Goal: Transaction & Acquisition: Purchase product/service

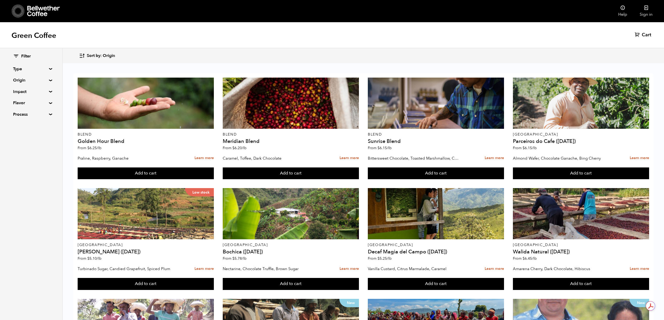
click at [99, 58] on span "Sort by: Origin" at bounding box center [101, 56] width 28 height 6
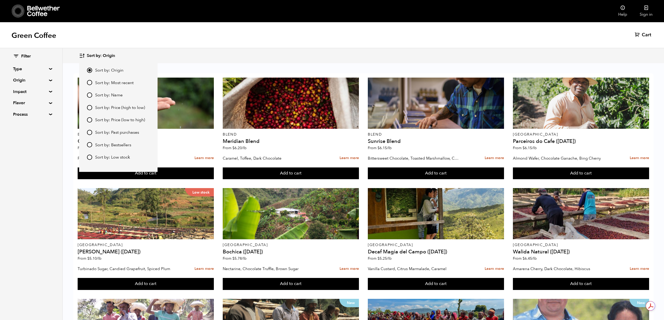
click at [134, 119] on span "Sort by: Price (low to high)" at bounding box center [120, 120] width 50 height 6
click at [92, 119] on input "Sort by: Price (low to high)" at bounding box center [89, 119] width 5 height 5
radio input "true"
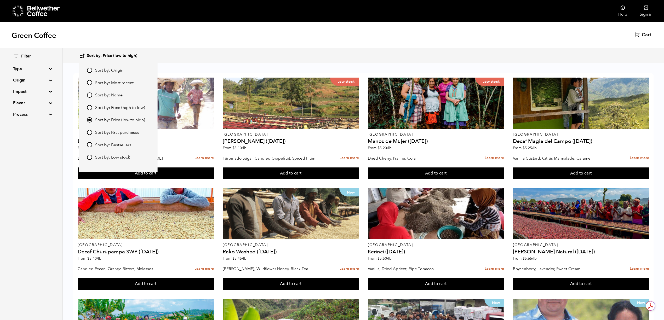
click at [217, 55] on div "Sort by: Price (low to high) Sort by: Origin Sort by: Most recent Sort by: Name…" at bounding box center [363, 56] width 569 height 12
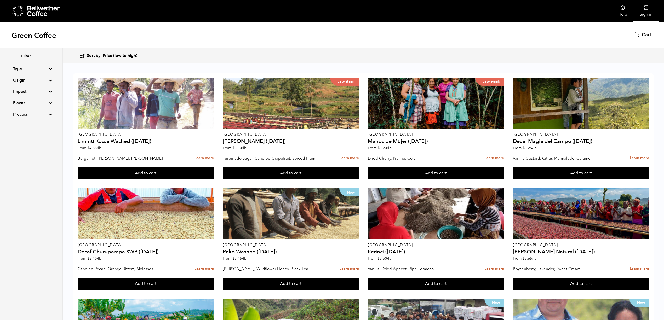
drag, startPoint x: 536, startPoint y: 37, endPoint x: 646, endPoint y: 15, distance: 112.2
click at [646, 15] on link "Sign in" at bounding box center [646, 11] width 25 height 22
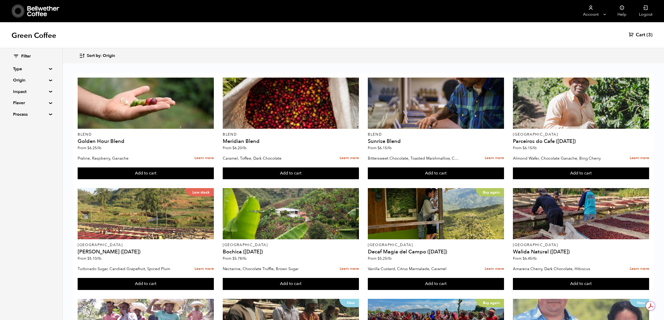
click at [94, 54] on span "Sort by: Origin" at bounding box center [101, 56] width 28 height 6
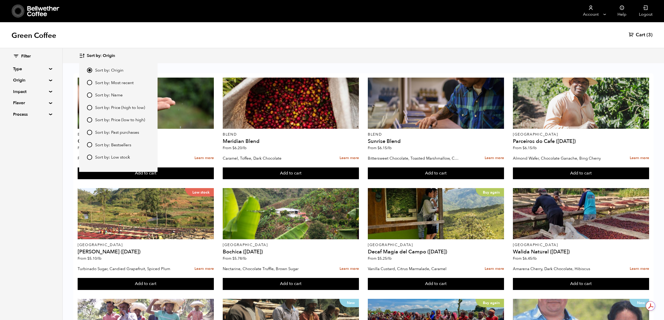
click at [120, 121] on span "Sort by: Price (low to high)" at bounding box center [120, 120] width 50 height 6
click at [92, 121] on input "Sort by: Price (low to high)" at bounding box center [89, 119] width 5 height 5
radio input "true"
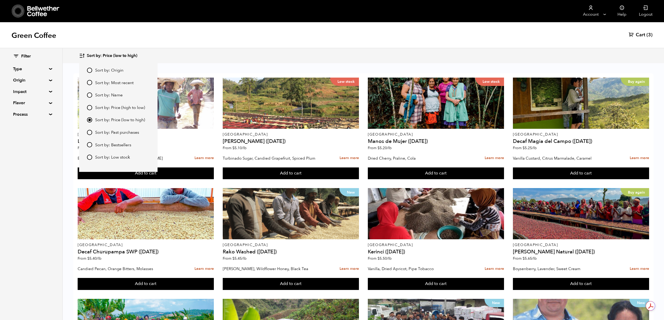
click at [502, 36] on span "Cart" at bounding box center [640, 35] width 9 height 6
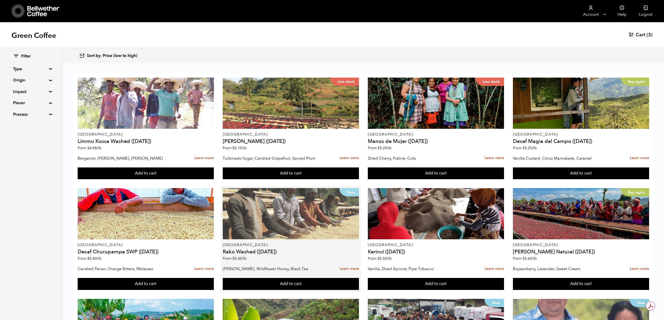
click at [322, 211] on div "New" at bounding box center [291, 213] width 136 height 51
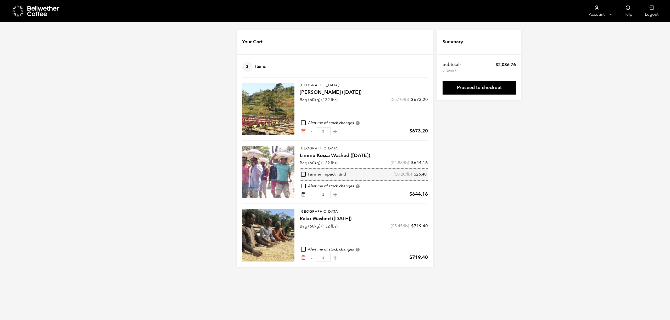
click at [302, 196] on icon "Remove from cart" at bounding box center [303, 194] width 5 height 5
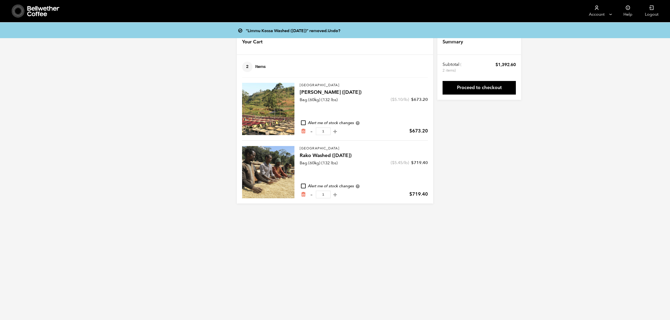
click at [272, 111] on div at bounding box center [268, 109] width 52 height 52
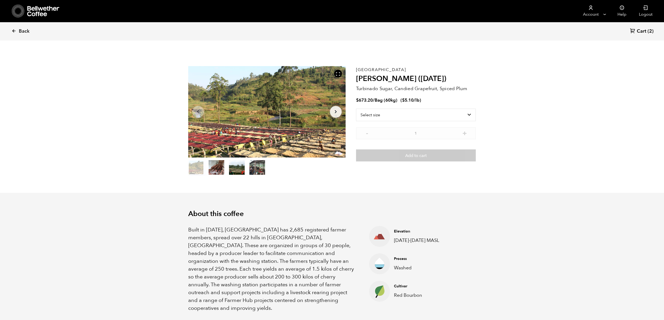
scroll to position [227, 279]
click at [425, 115] on select "Select size Bag (60kg) (132 lbs)" at bounding box center [416, 115] width 120 height 13
select select "bag-3"
click at [356, 109] on select "Select size Bag (60kg) (132 lbs)" at bounding box center [416, 115] width 120 height 13
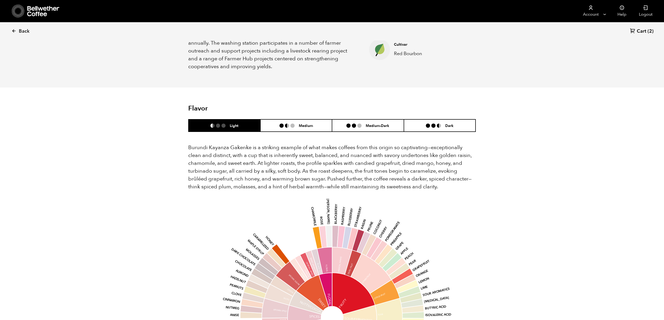
scroll to position [244, 0]
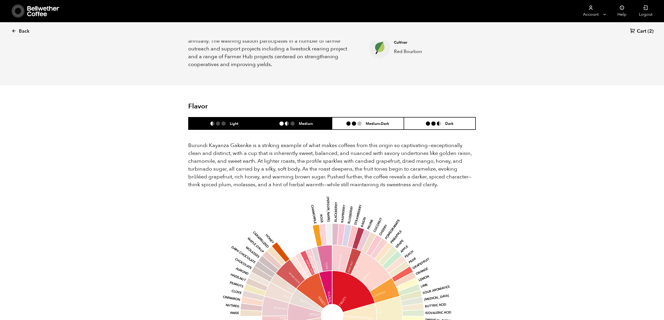
click at [297, 117] on li "Medium" at bounding box center [297, 123] width 72 height 12
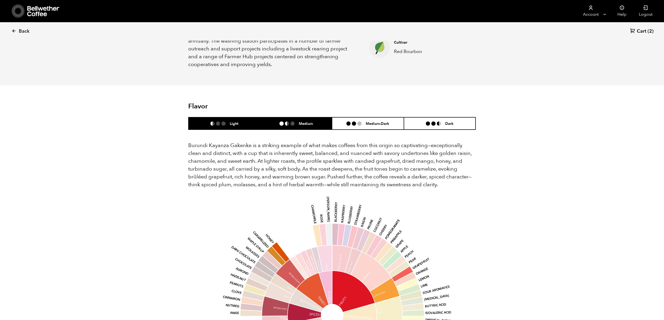
click at [242, 117] on li "Light" at bounding box center [225, 123] width 72 height 12
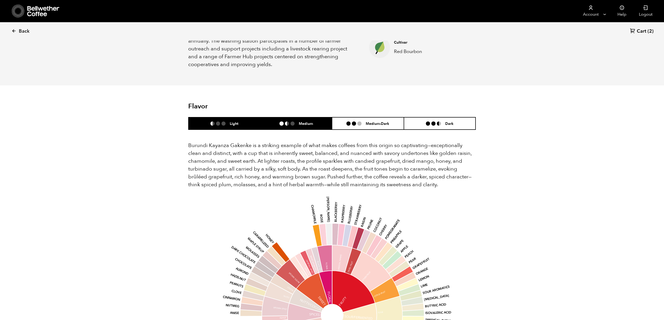
click at [289, 122] on ul at bounding box center [289, 124] width 19 height 4
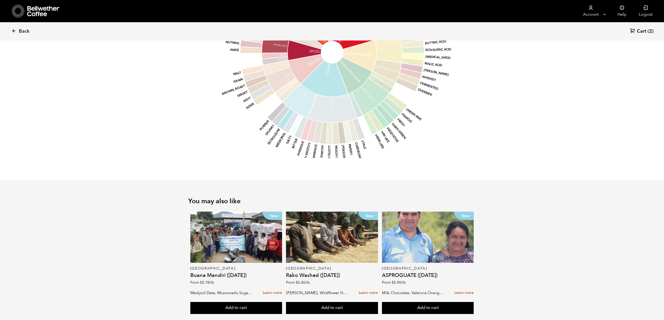
scroll to position [514, 0]
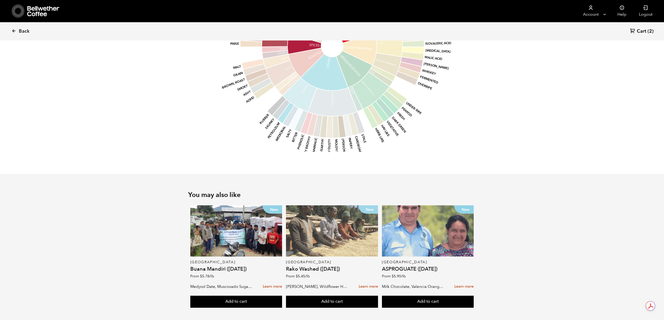
click at [341, 217] on div "New" at bounding box center [332, 231] width 92 height 51
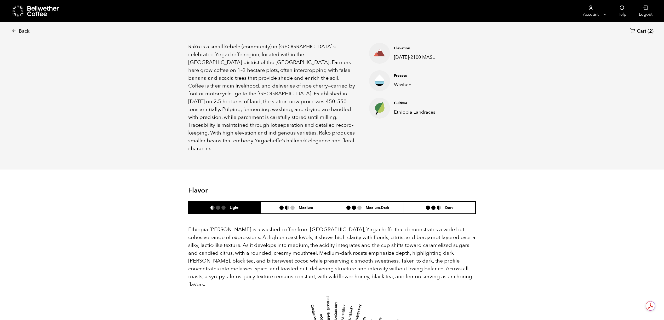
scroll to position [209, 0]
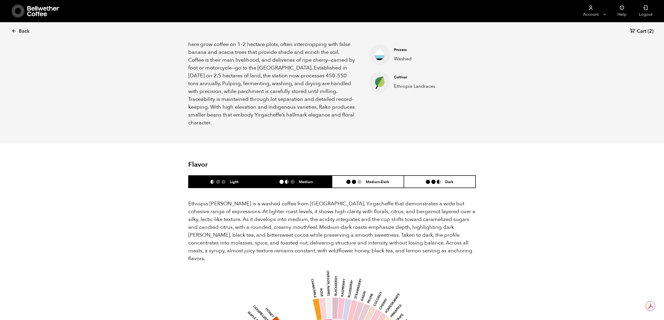
click at [304, 180] on h6 "Medium" at bounding box center [306, 182] width 14 height 4
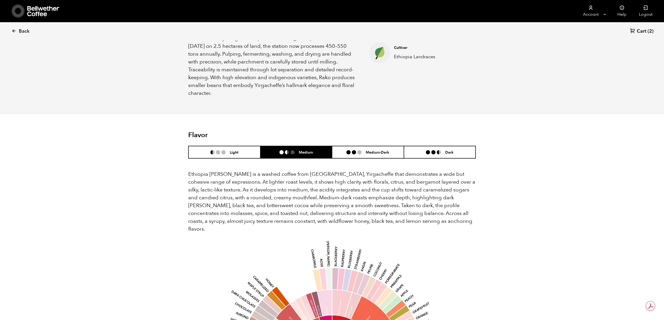
scroll to position [314, 0]
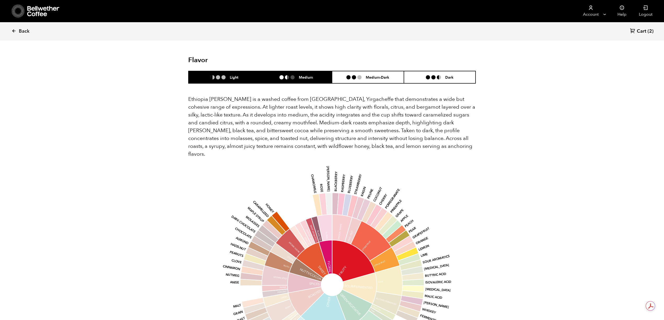
click at [233, 71] on li "Light" at bounding box center [225, 77] width 72 height 12
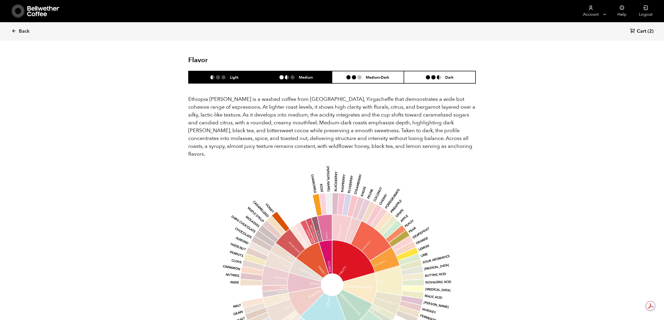
click at [276, 71] on li "Medium" at bounding box center [297, 77] width 72 height 12
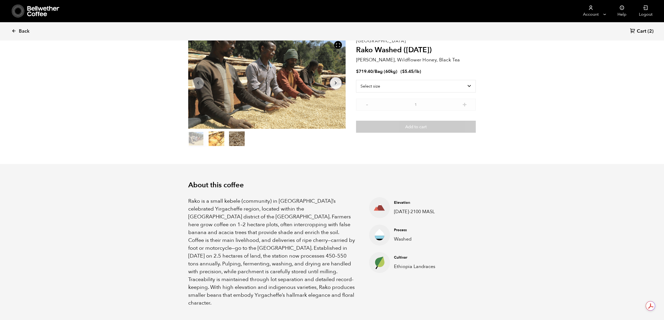
scroll to position [0, 0]
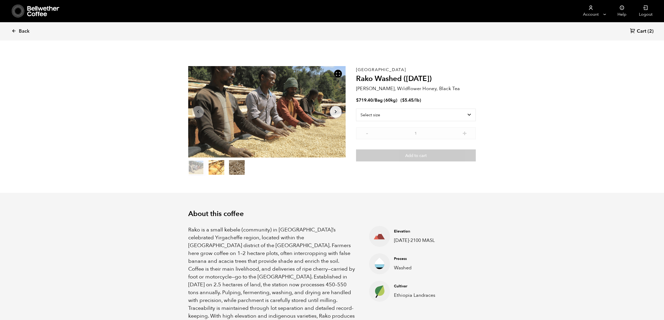
click at [649, 31] on span "(2)" at bounding box center [651, 31] width 6 height 6
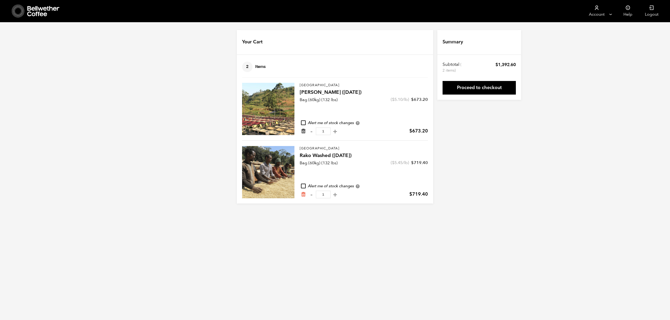
click at [302, 131] on icon "Remove from cart" at bounding box center [303, 131] width 5 height 5
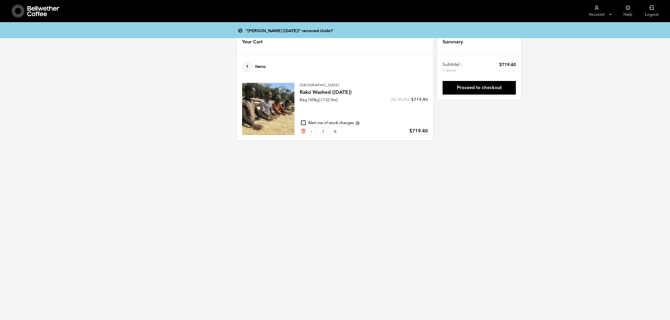
click at [331, 30] on link "Undo?" at bounding box center [326, 31] width 13 height 6
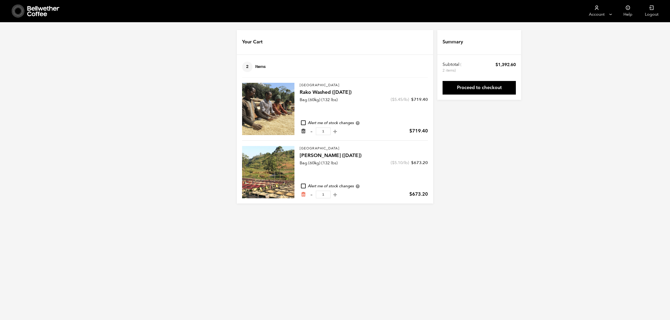
click at [303, 131] on icon "Remove from cart" at bounding box center [303, 131] width 5 height 5
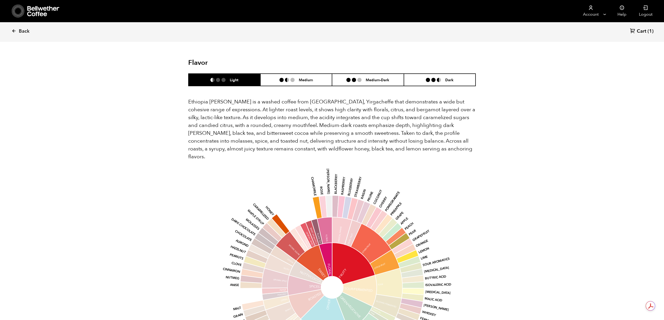
scroll to position [314, 0]
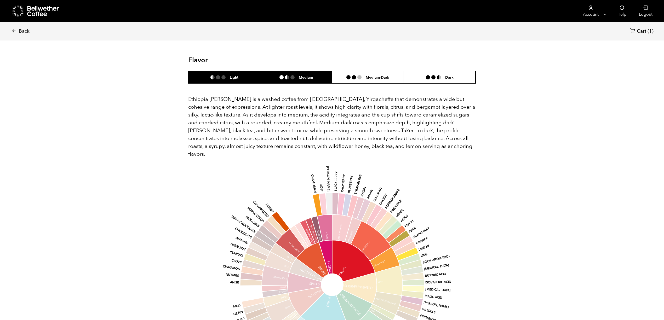
click at [292, 71] on li "Medium" at bounding box center [297, 77] width 72 height 12
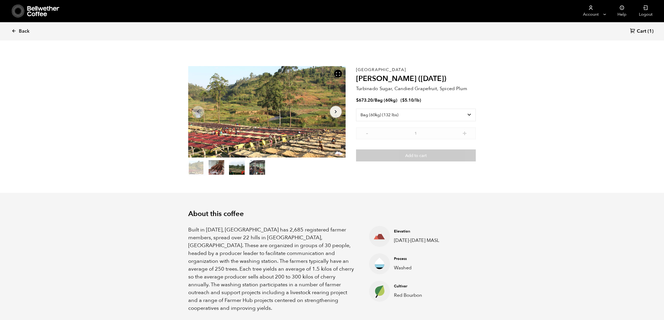
select select "bag-3"
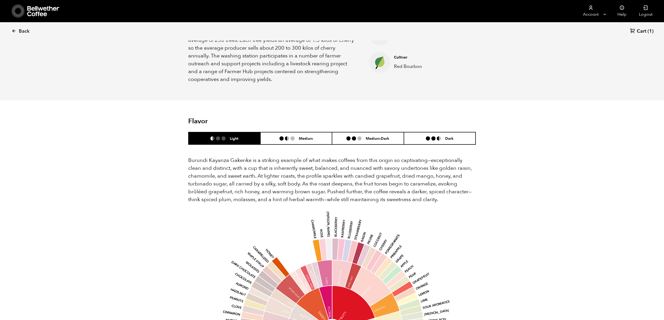
scroll to position [221, 0]
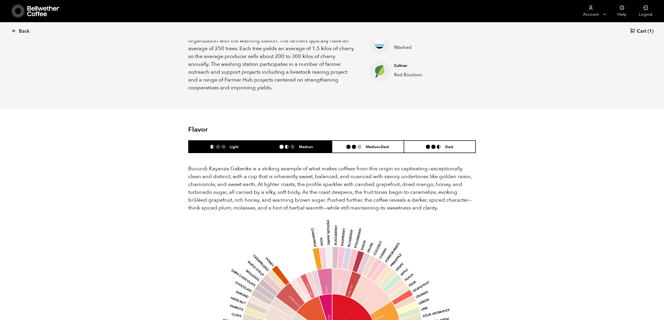
click at [285, 141] on li "Medium" at bounding box center [297, 147] width 72 height 12
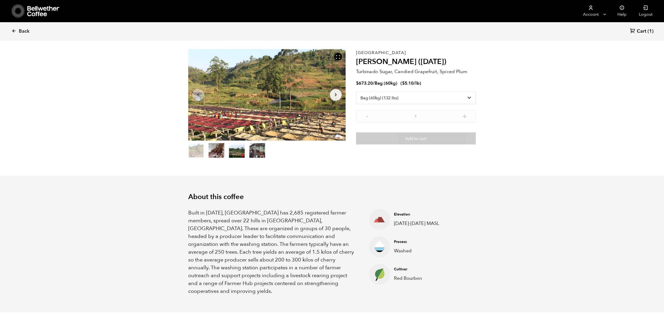
scroll to position [0, 0]
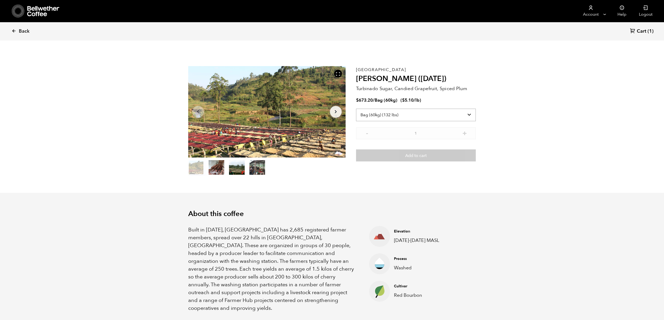
click at [443, 115] on select "Select size Bag (60kg) (132 lbs)" at bounding box center [416, 115] width 120 height 13
click at [437, 117] on select "Select size Bag (60kg) (132 lbs)" at bounding box center [416, 115] width 120 height 13
click at [356, 109] on select "Select size Bag (60kg) (132 lbs)" at bounding box center [416, 115] width 120 height 13
click at [19, 28] on span "Back" at bounding box center [24, 31] width 11 height 6
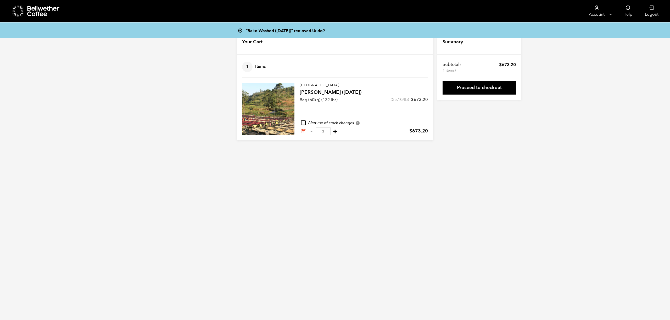
click at [338, 131] on button "+" at bounding box center [335, 131] width 7 height 5
type input "2"
click at [338, 133] on button "+" at bounding box center [335, 131] width 7 height 5
type input "3"
click at [338, 133] on button "+" at bounding box center [335, 131] width 7 height 5
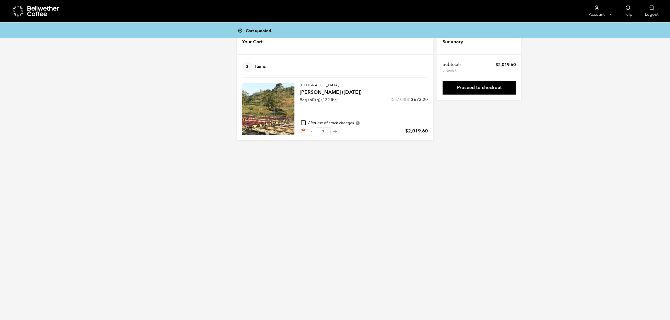
type input "4"
click at [497, 86] on link "Proceed to checkout" at bounding box center [478, 88] width 73 height 14
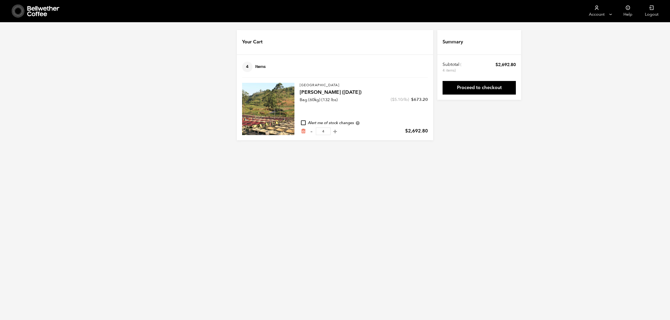
click at [40, 13] on icon at bounding box center [43, 11] width 33 height 10
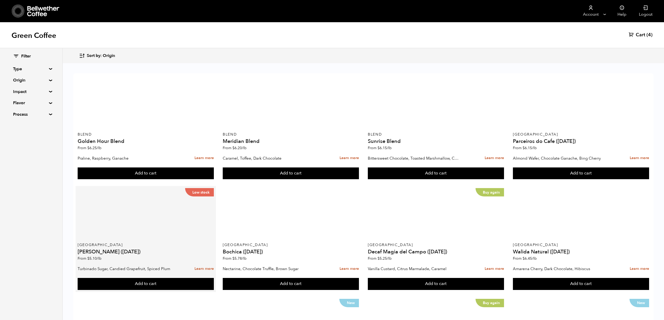
scroll to position [139, 0]
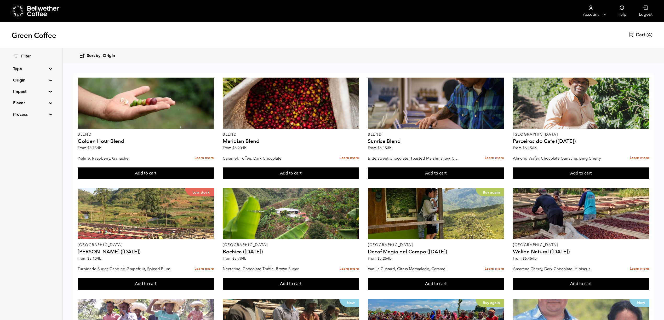
click at [79, 59] on icon "button" at bounding box center [82, 56] width 6 height 6
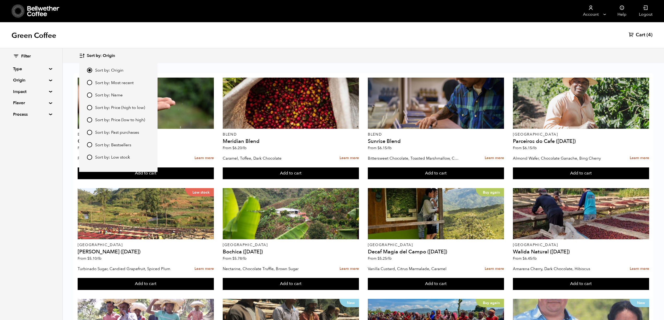
click at [129, 121] on span "Sort by: Price (low to high)" at bounding box center [120, 120] width 50 height 6
click at [92, 121] on input "Sort by: Price (low to high)" at bounding box center [89, 119] width 5 height 5
radio input "true"
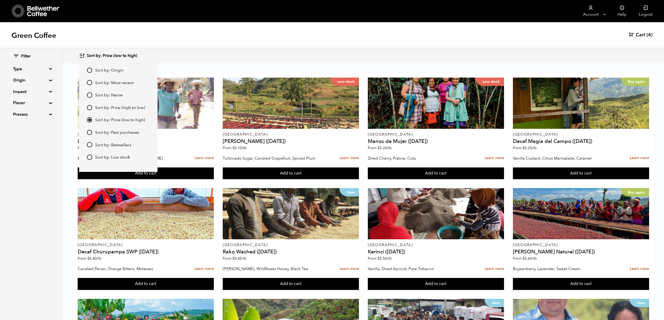
click at [55, 151] on div "Filter Type Blend Single Origin Decaf Seasonal Year Round Origin Blend Brazil B…" at bounding box center [31, 184] width 63 height 272
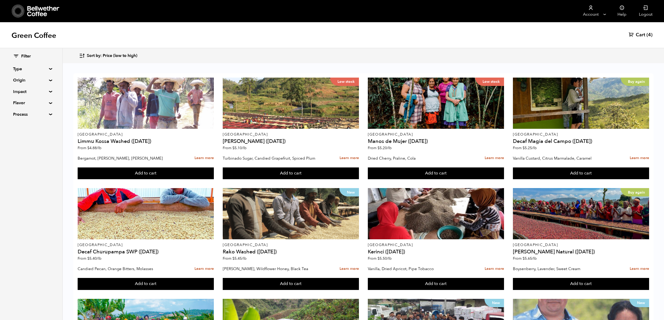
scroll to position [70, 0]
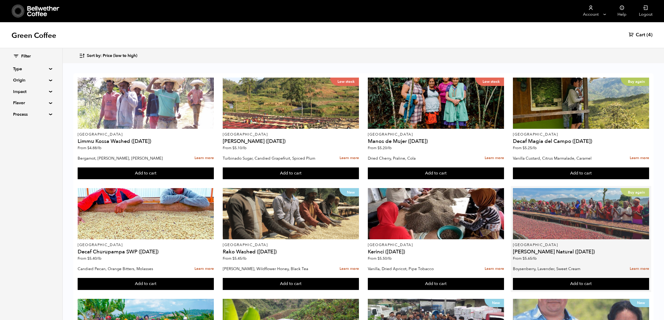
click at [549, 188] on div "Buy again" at bounding box center [581, 213] width 136 height 51
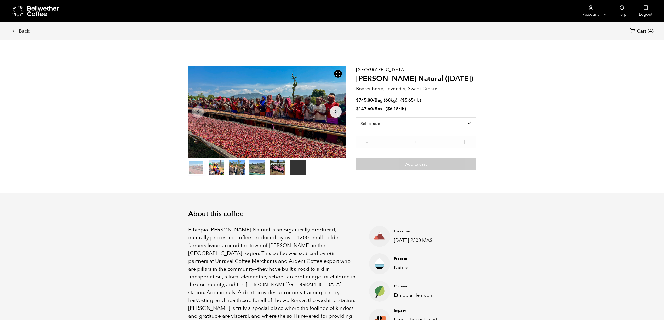
scroll to position [227, 279]
click at [400, 121] on select "Select size Bag (60kg) (132 lbs) Box (24 lbs)" at bounding box center [416, 123] width 120 height 13
select select "bag-3"
click at [356, 117] on select "Select size Bag (60kg) (132 lbs) Box (24 lbs)" at bounding box center [416, 123] width 120 height 13
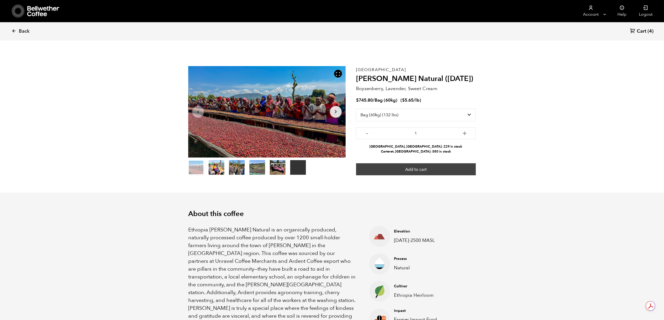
click at [451, 167] on button "Add to cart" at bounding box center [416, 170] width 120 height 12
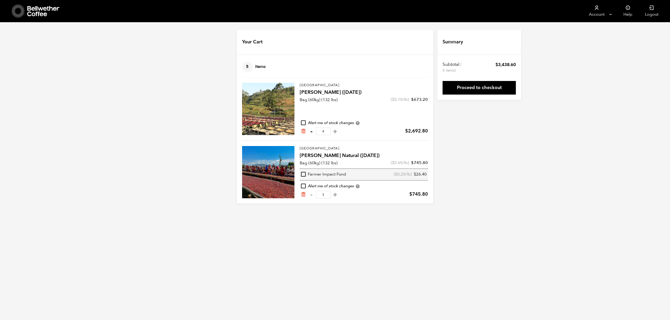
click at [312, 133] on button "-" at bounding box center [311, 131] width 7 height 5
type input "3"
click at [467, 87] on link "Proceed to checkout" at bounding box center [478, 88] width 73 height 14
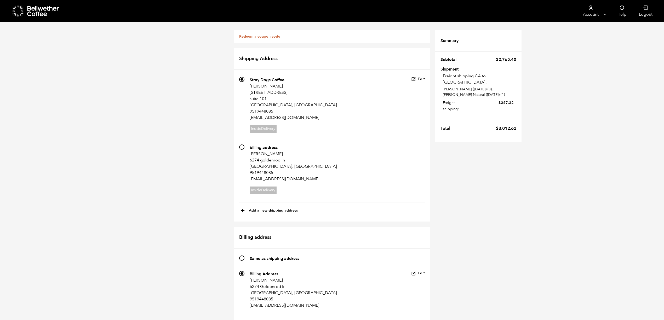
scroll to position [279, 0]
radio input "true"
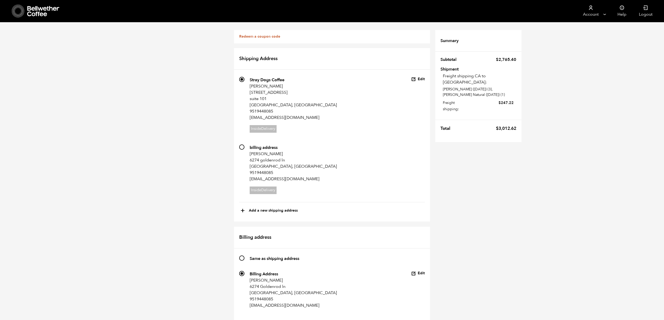
checkbox input "true"
